Goal: Navigation & Orientation: Find specific page/section

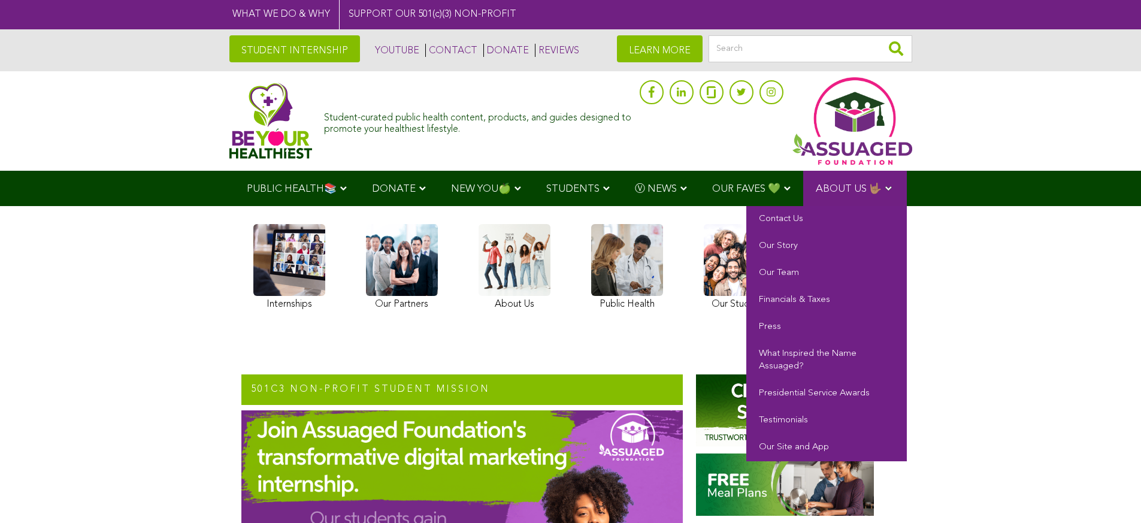
drag, startPoint x: 958, startPoint y: 225, endPoint x: 800, endPoint y: 200, distance: 160.2
click at [956, 226] on div "Internships Our Partners About Us Public Health Our Students Student Blog" at bounding box center [570, 268] width 1141 height 125
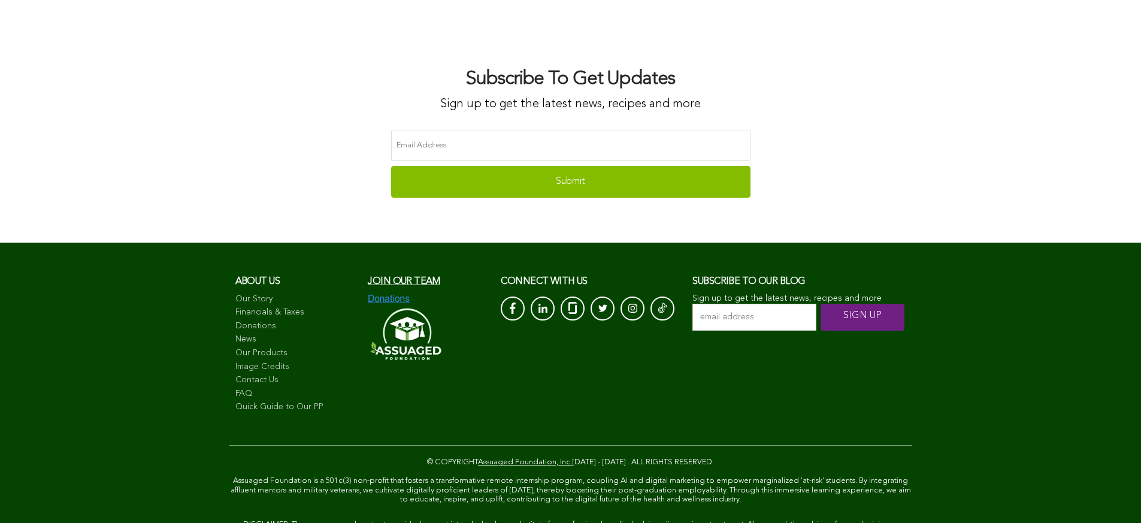
scroll to position [8519, 0]
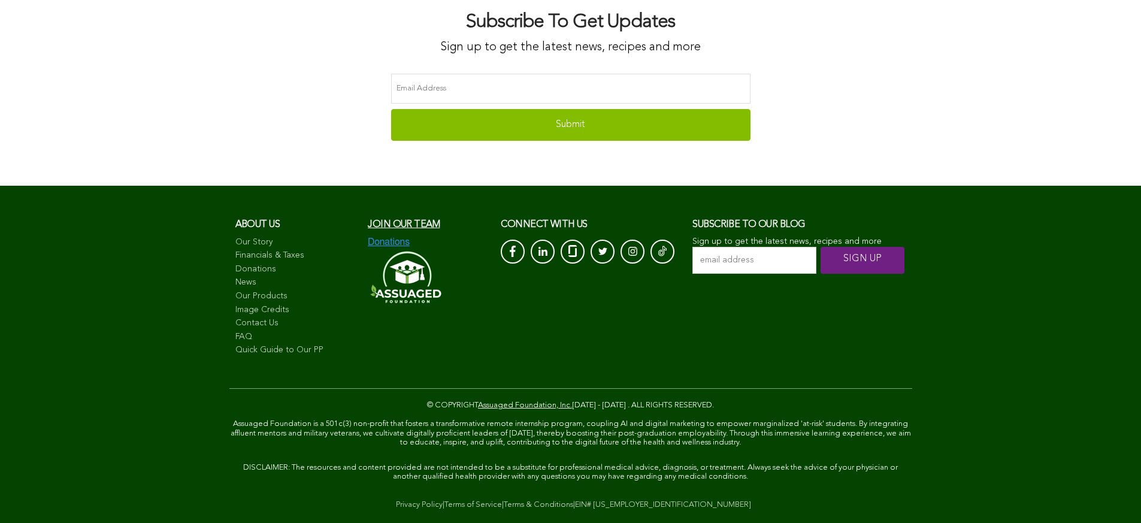
click at [544, 340] on div "About us Our Story Financials & Taxes Donations News Our Products Image Credits…" at bounding box center [570, 287] width 683 height 155
click at [495, 353] on div "About us Our Story Financials & Taxes Donations News Our Products Image Credits…" at bounding box center [570, 287] width 683 height 155
click at [407, 346] on div "About us Our Story Financials & Taxes Donations News Our Products Image Credits…" at bounding box center [570, 287] width 683 height 155
click at [268, 322] on link "Contact Us" at bounding box center [295, 324] width 121 height 12
